Goal: Information Seeking & Learning: Stay updated

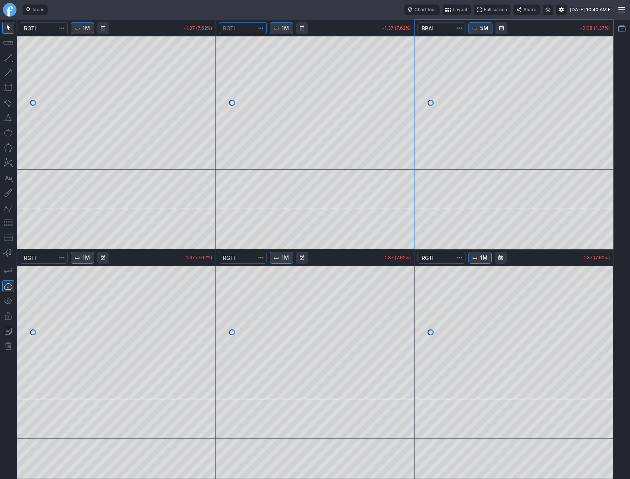
drag, startPoint x: 0, startPoint y: 0, endPoint x: 241, endPoint y: 29, distance: 242.4
click at [241, 29] on input "Search" at bounding box center [243, 28] width 48 height 12
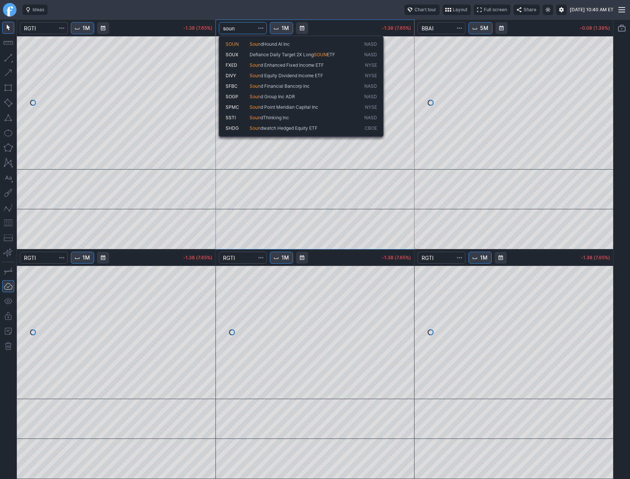
type input "soun"
click at [258, 43] on span "Soun" at bounding box center [255, 44] width 11 height 6
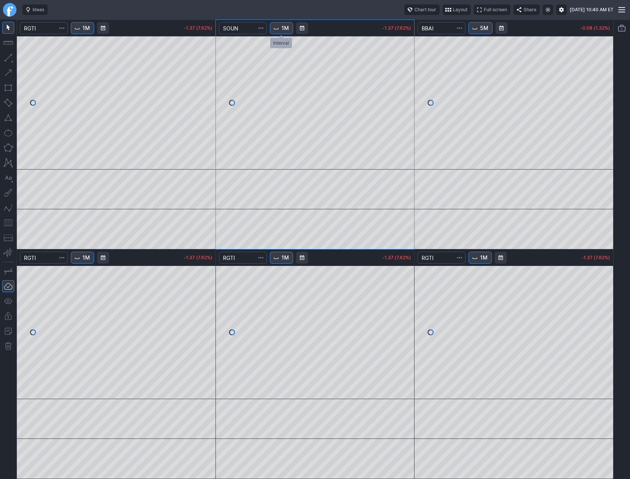
click at [285, 27] on span "1M" at bounding box center [285, 27] width 7 height 7
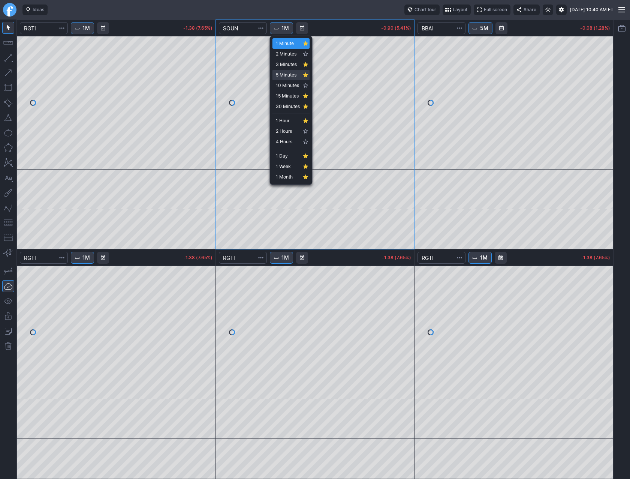
click at [290, 73] on span "5 Minutes" at bounding box center [288, 74] width 24 height 7
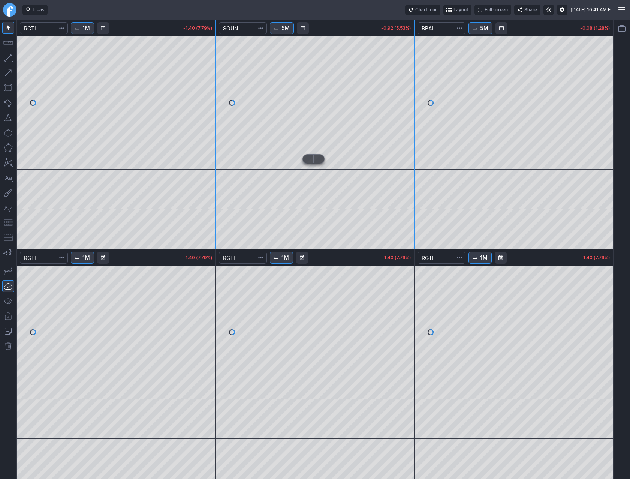
click at [319, 159] on span at bounding box center [319, 159] width 10 height 6
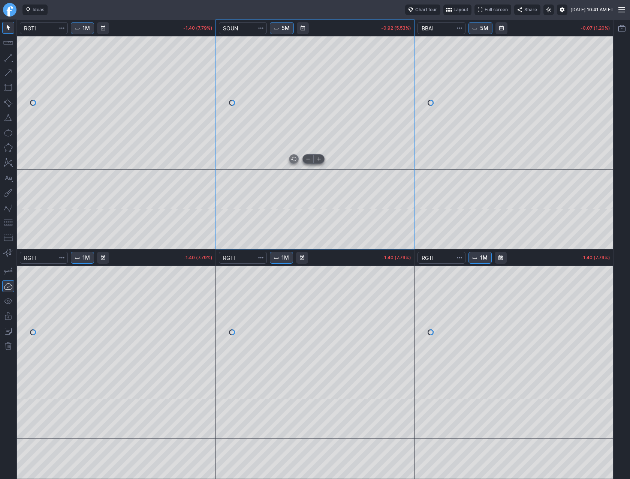
click at [319, 159] on span at bounding box center [319, 159] width 10 height 6
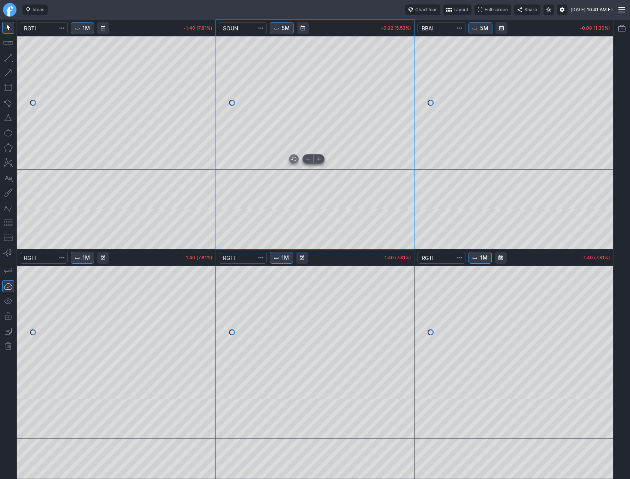
click at [319, 159] on span at bounding box center [319, 159] width 10 height 6
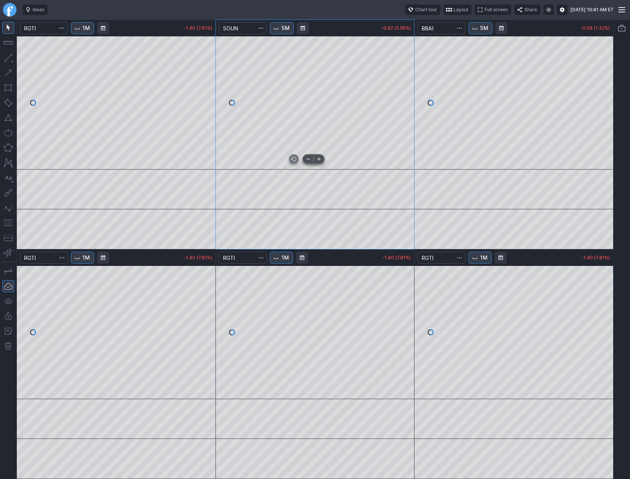
click at [319, 159] on span at bounding box center [319, 159] width 10 height 6
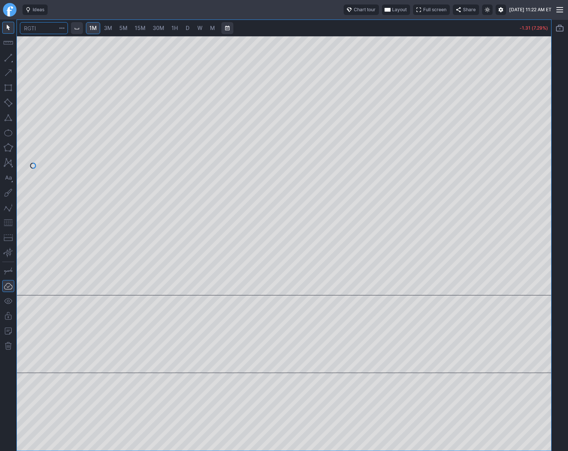
click at [42, 28] on input "Search" at bounding box center [44, 28] width 48 height 12
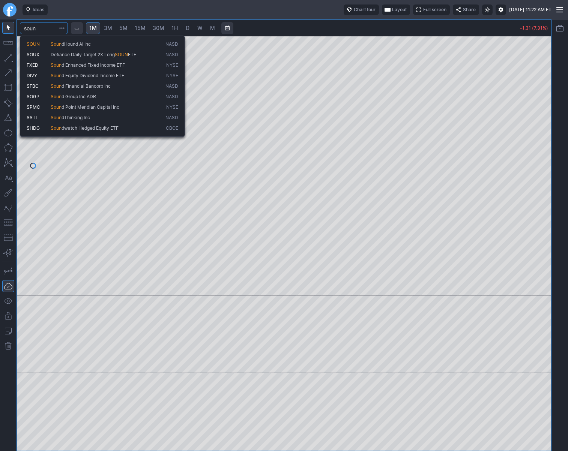
type input "soun"
click at [58, 42] on span "Soun" at bounding box center [56, 44] width 11 height 6
